Goal: Task Accomplishment & Management: Use online tool/utility

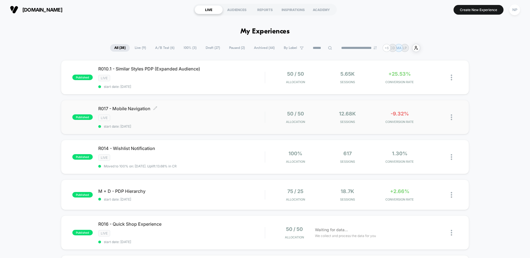
click at [228, 119] on div "LIVE" at bounding box center [181, 118] width 167 height 6
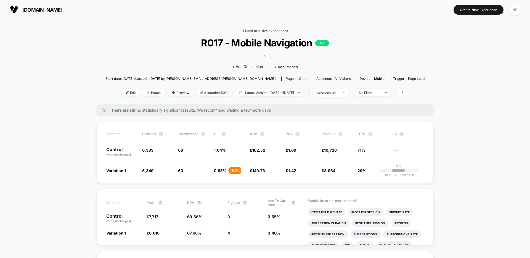
click at [259, 31] on link "< Back to all live experiences" at bounding box center [265, 31] width 46 height 4
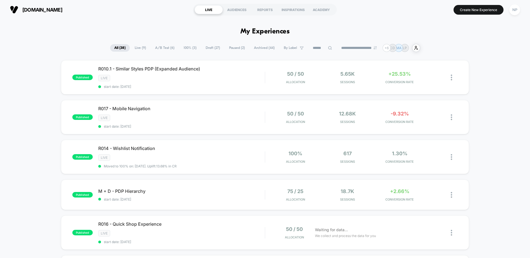
click at [228, 72] on div "R010.1 - Similar Styles PDP (Expanded Audience) LIVE start date: [DATE]" at bounding box center [181, 77] width 167 height 23
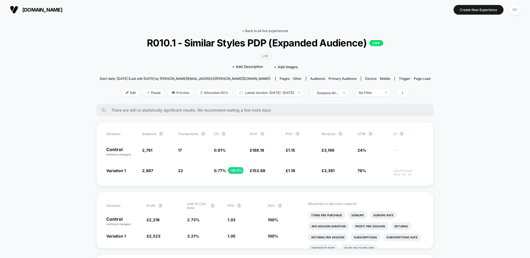
click at [270, 33] on link "< Back to all live experiences" at bounding box center [265, 31] width 46 height 4
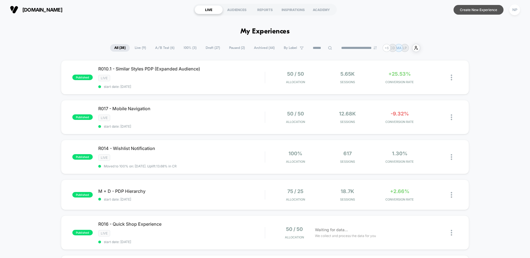
click at [460, 10] on button "Create New Experience" at bounding box center [479, 10] width 50 height 10
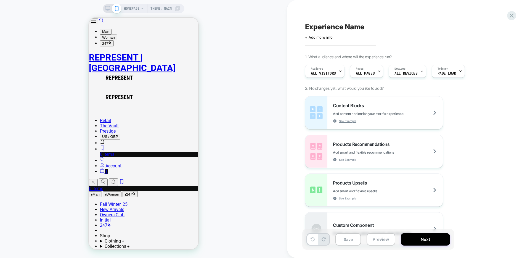
click at [128, 11] on span "HOMEPAGE" at bounding box center [131, 8] width 15 height 9
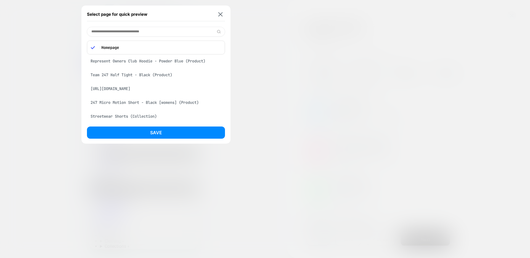
click at [154, 59] on div "Represent Owners Club Hoodie - Powder Blue (Product)" at bounding box center [156, 61] width 138 height 10
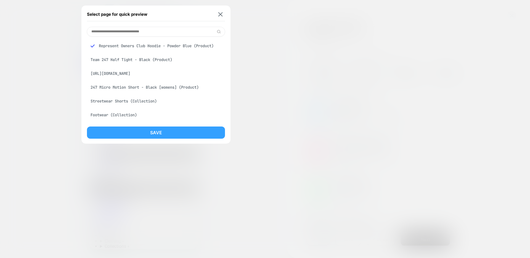
click at [180, 129] on button "Save" at bounding box center [156, 132] width 138 height 12
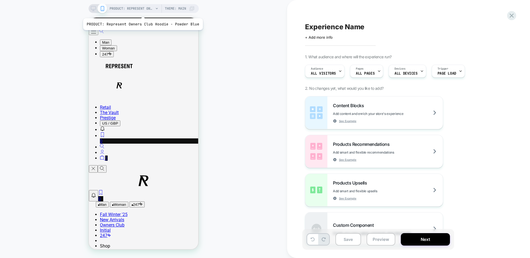
click at [142, 11] on span "PRODUCT: Represent Owners Club Hoodie - Powder Blue" at bounding box center [132, 8] width 44 height 9
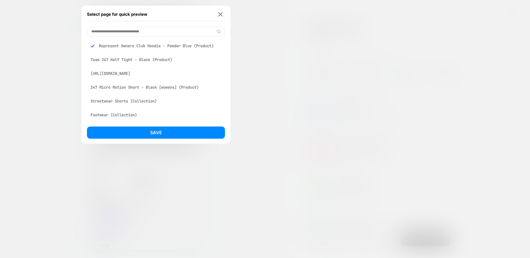
click at [136, 33] on input at bounding box center [156, 32] width 138 height 10
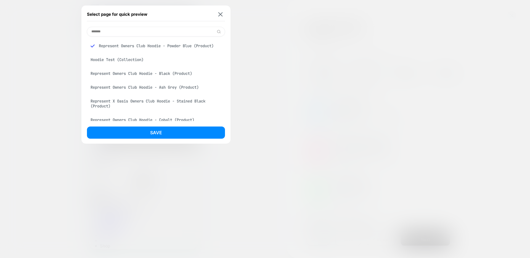
type input "******"
click at [149, 72] on div "Represent Owners Club Hoodie - Black (Product)" at bounding box center [156, 73] width 138 height 10
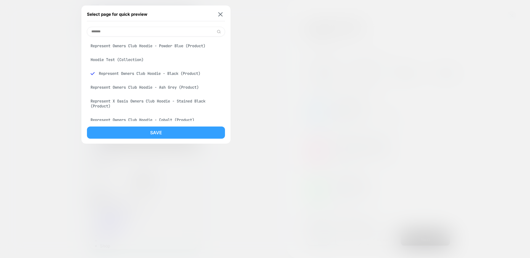
click at [176, 135] on button "Save" at bounding box center [156, 132] width 138 height 12
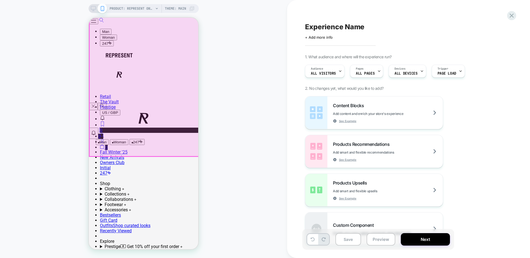
scroll to position [65, 0]
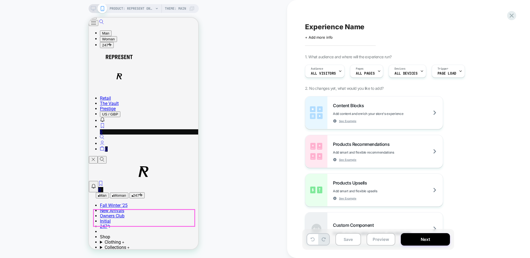
scroll to position [0, 0]
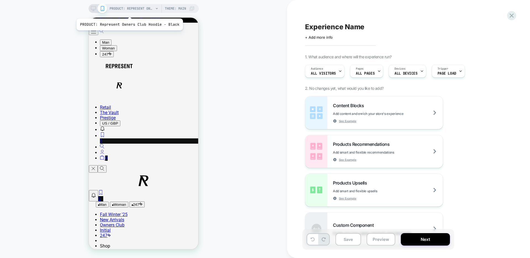
click at [129, 12] on span "PRODUCT: Represent Owners Club Hoodie - Black" at bounding box center [132, 8] width 44 height 9
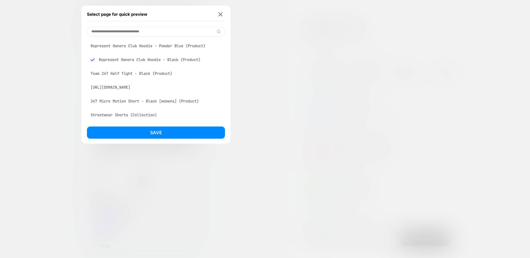
click at [147, 31] on input at bounding box center [156, 32] width 138 height 10
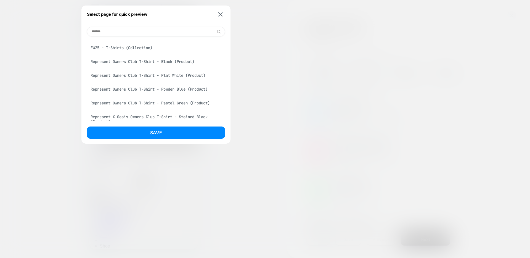
scroll to position [512, 0]
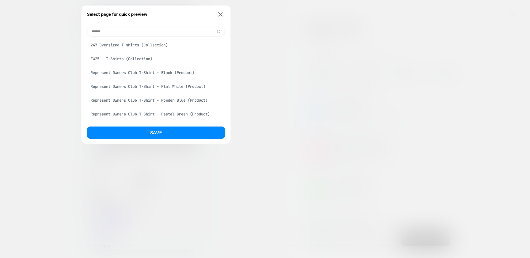
type input "*******"
click at [154, 72] on div "Represent Owners Club T-Shirt - Black (Product)" at bounding box center [156, 72] width 138 height 10
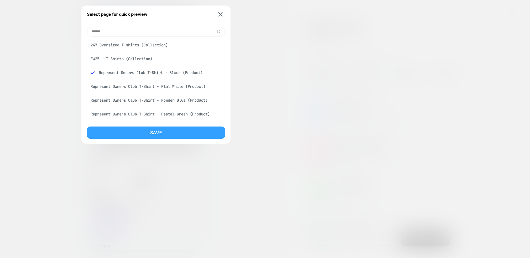
click at [176, 137] on button "Save" at bounding box center [156, 132] width 138 height 12
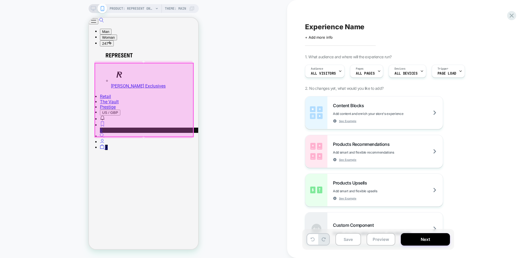
scroll to position [1130, 0]
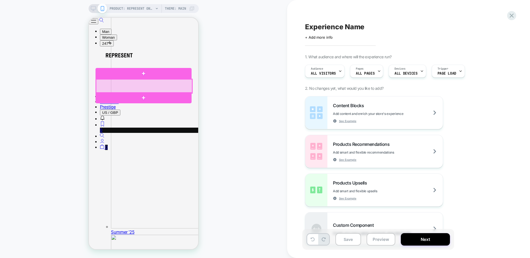
select select "**********"
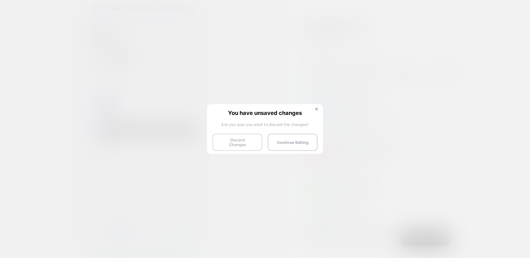
drag, startPoint x: 252, startPoint y: 141, endPoint x: 256, endPoint y: 140, distance: 4.2
click at [252, 140] on button "Discard Changes" at bounding box center [238, 142] width 50 height 17
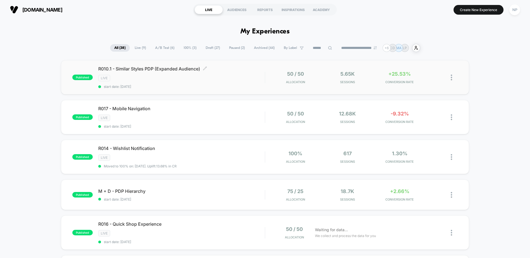
click at [243, 73] on div "R010.1 - Similar Styles PDP (Expanded Audience) Click to edit experience detail…" at bounding box center [181, 77] width 167 height 23
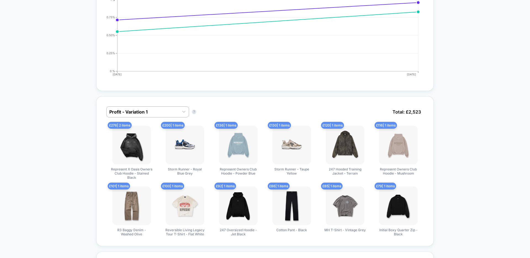
scroll to position [304, 0]
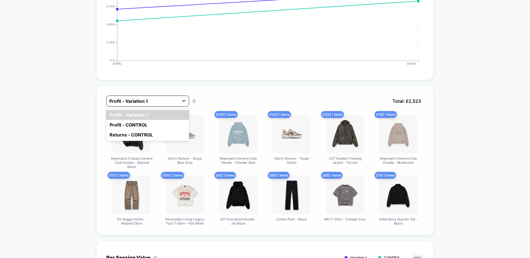
click at [184, 102] on icon at bounding box center [184, 101] width 6 height 6
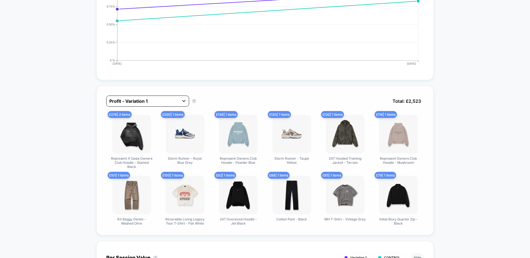
click at [184, 102] on icon at bounding box center [184, 101] width 6 height 6
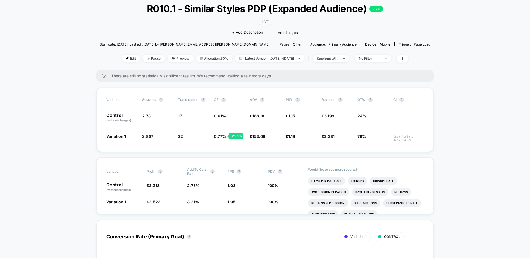
scroll to position [0, 0]
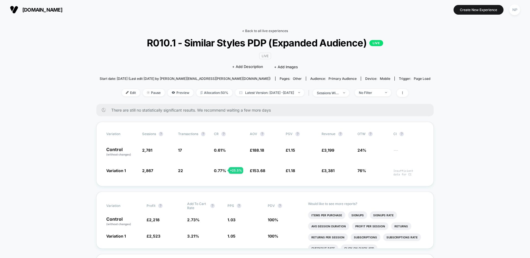
click at [275, 29] on link "< Back to all live experiences" at bounding box center [265, 31] width 46 height 4
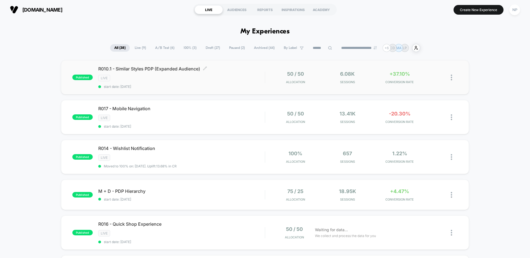
click at [253, 70] on span "R010.1 - Similar Styles PDP (Expanded Audience) Click to edit experience details" at bounding box center [181, 69] width 167 height 6
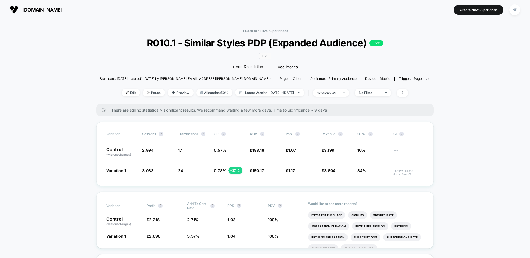
click at [254, 30] on link "< Back to all live experiences" at bounding box center [265, 31] width 46 height 4
